Goal: Task Accomplishment & Management: Complete application form

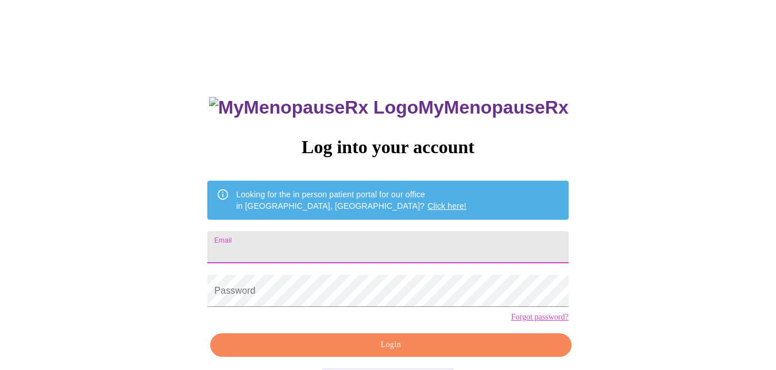
click at [375, 257] on input "Email" at bounding box center [387, 247] width 361 height 32
